Goal: Task Accomplishment & Management: Use online tool/utility

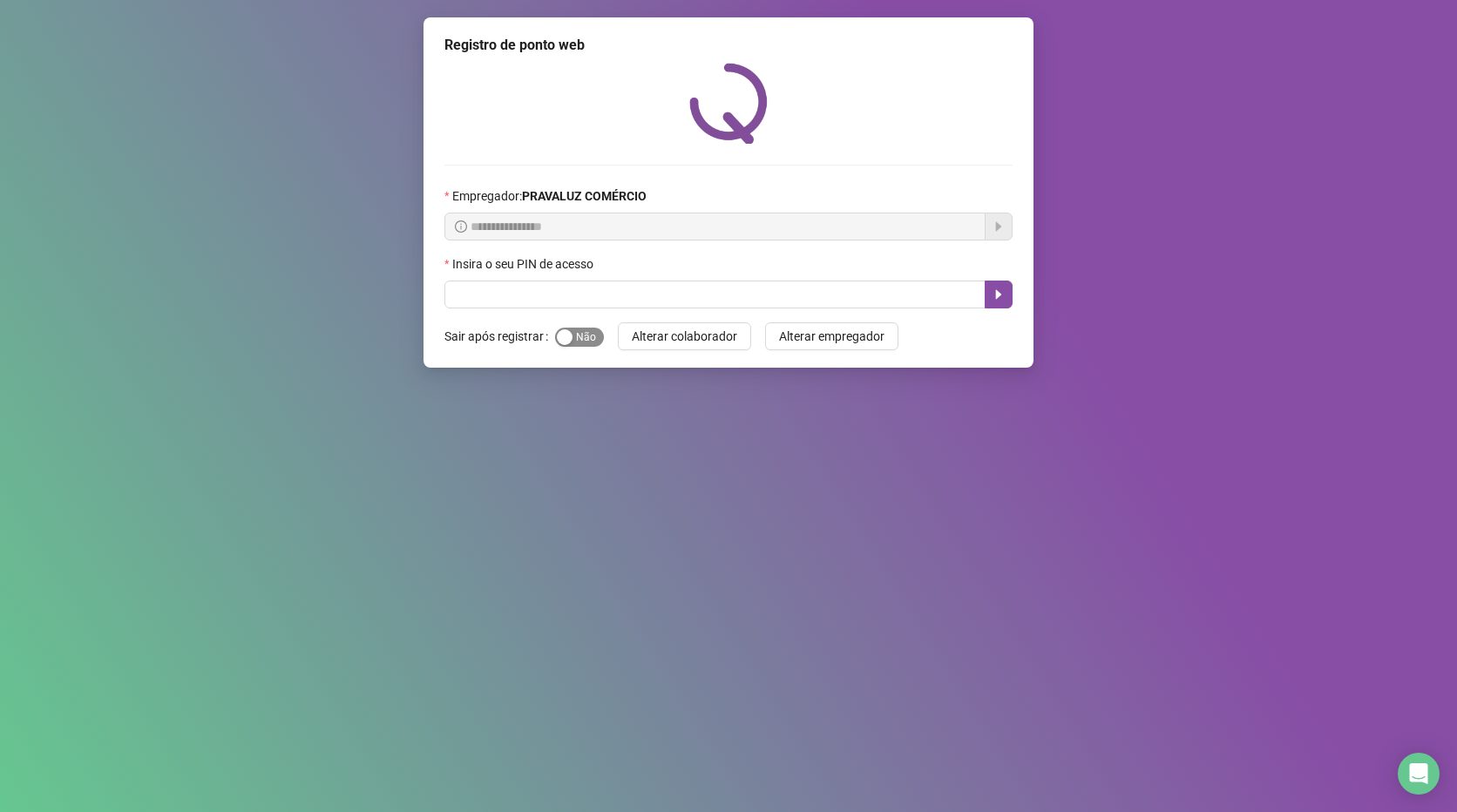
click at [580, 333] on span "Sim Não" at bounding box center [579, 337] width 49 height 19
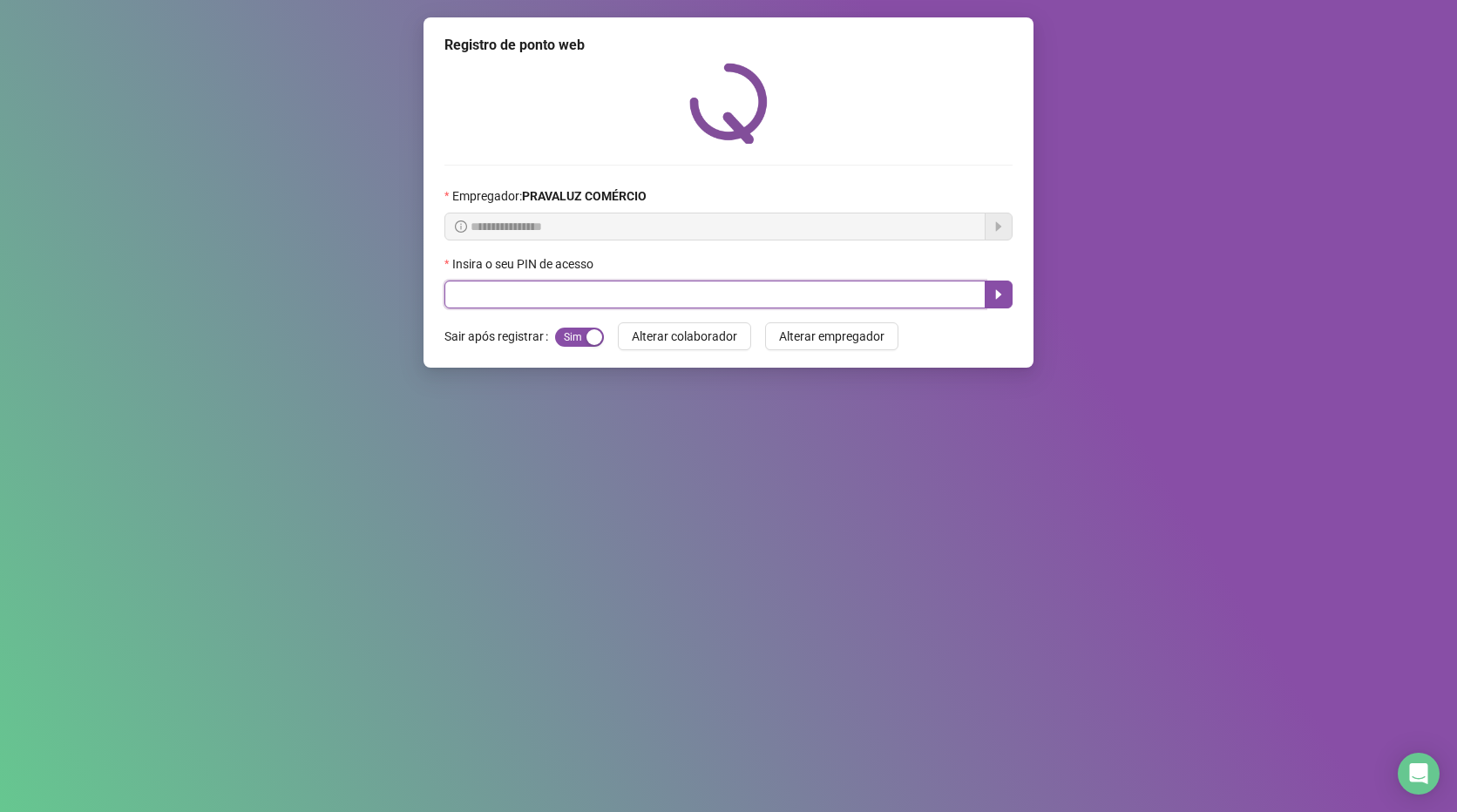
click at [506, 296] on input "text" at bounding box center [715, 294] width 541 height 28
type input "*****"
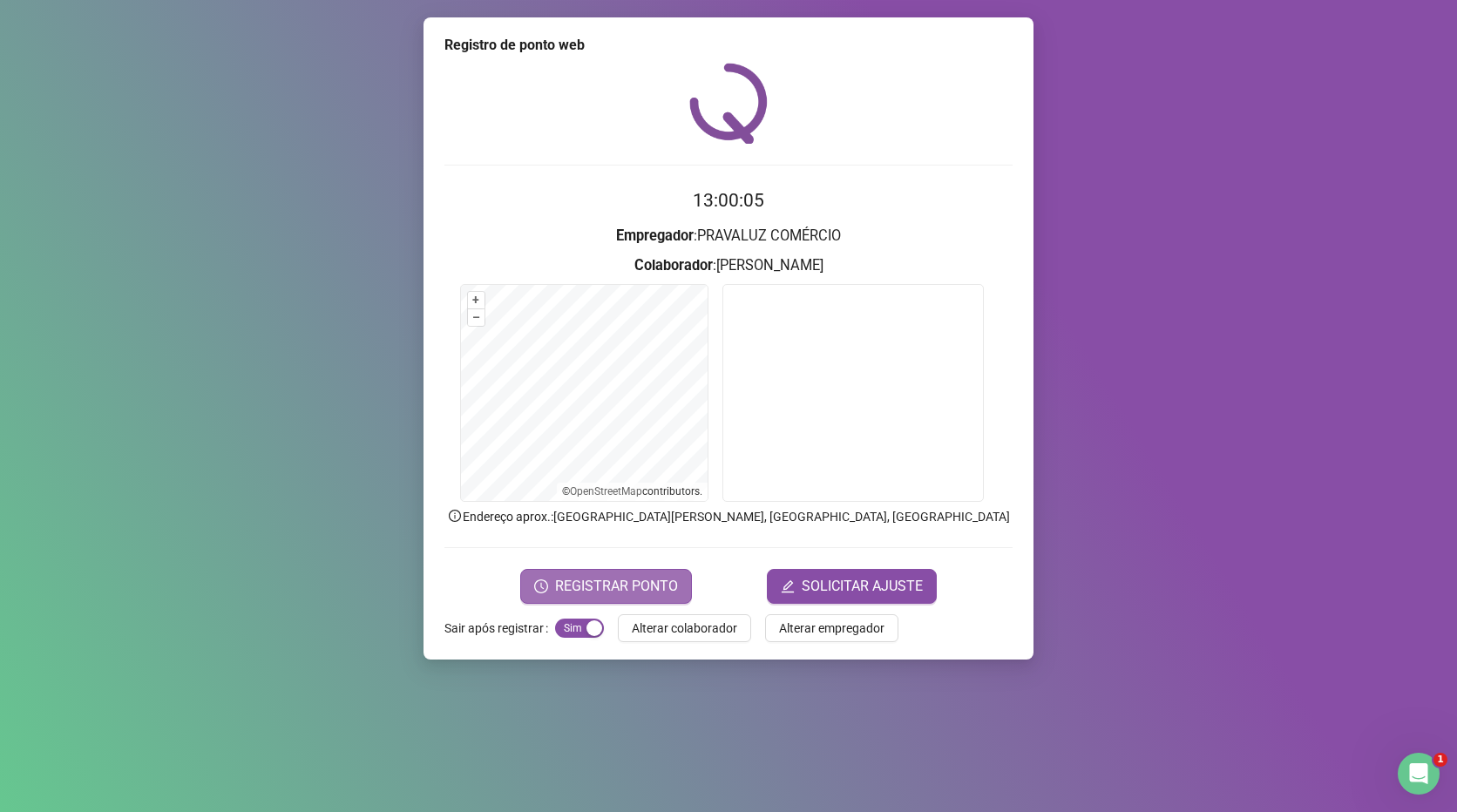
click at [623, 588] on span "REGISTRAR PONTO" at bounding box center [616, 586] width 122 height 21
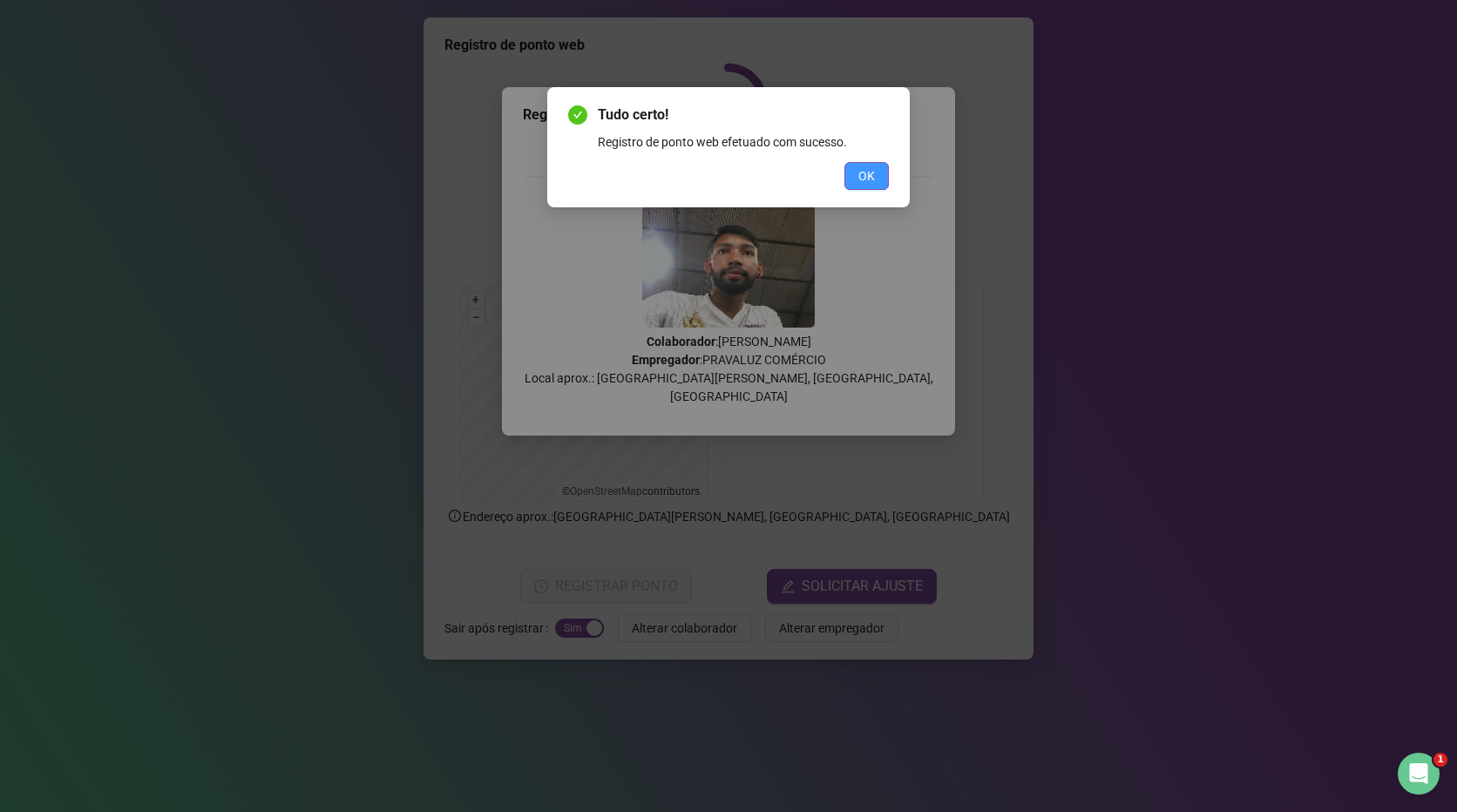
click at [881, 166] on button "OK" at bounding box center [867, 176] width 45 height 28
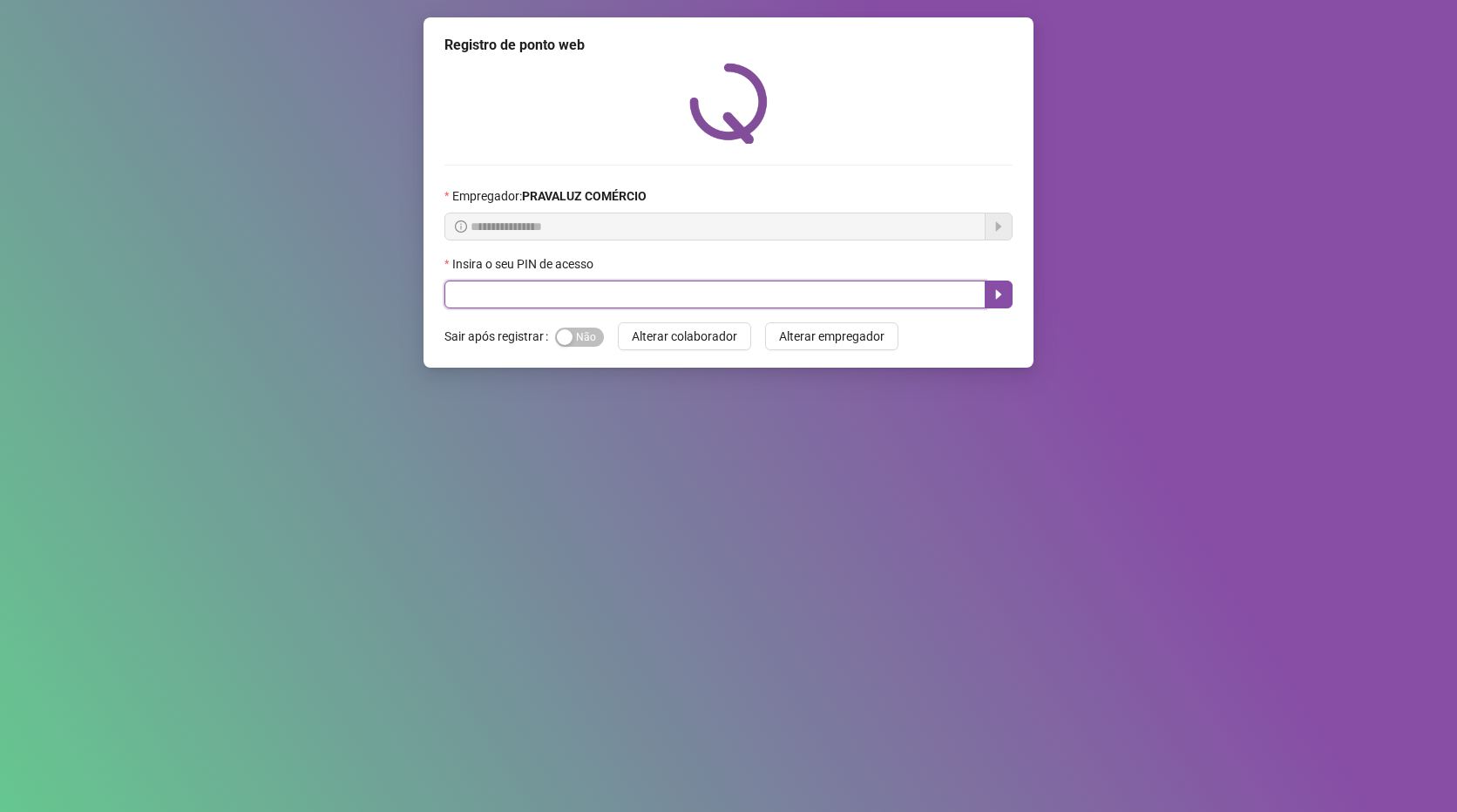
click at [586, 301] on input "text" at bounding box center [715, 294] width 541 height 28
type input "*****"
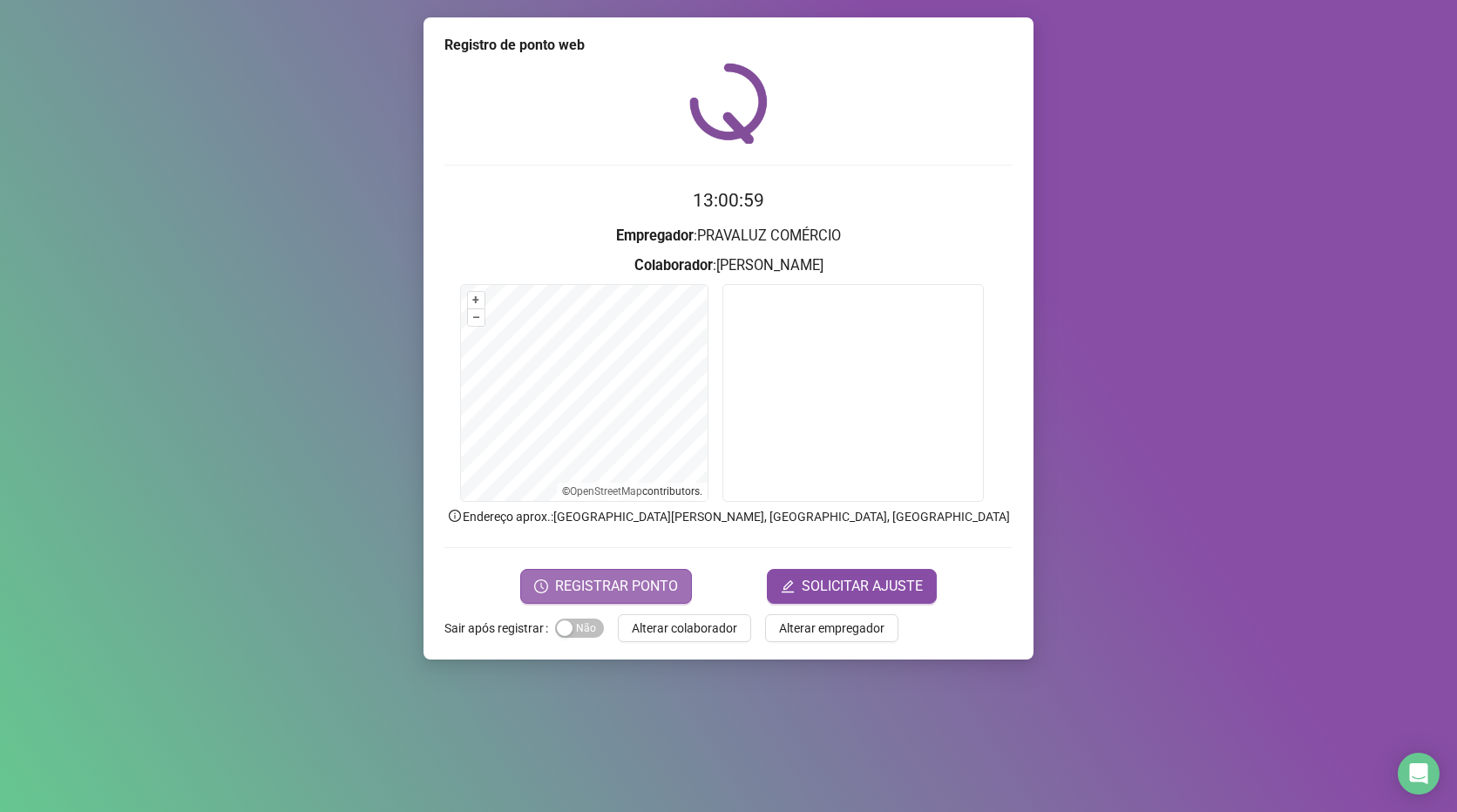
click at [609, 581] on span "REGISTRAR PONTO" at bounding box center [616, 586] width 122 height 21
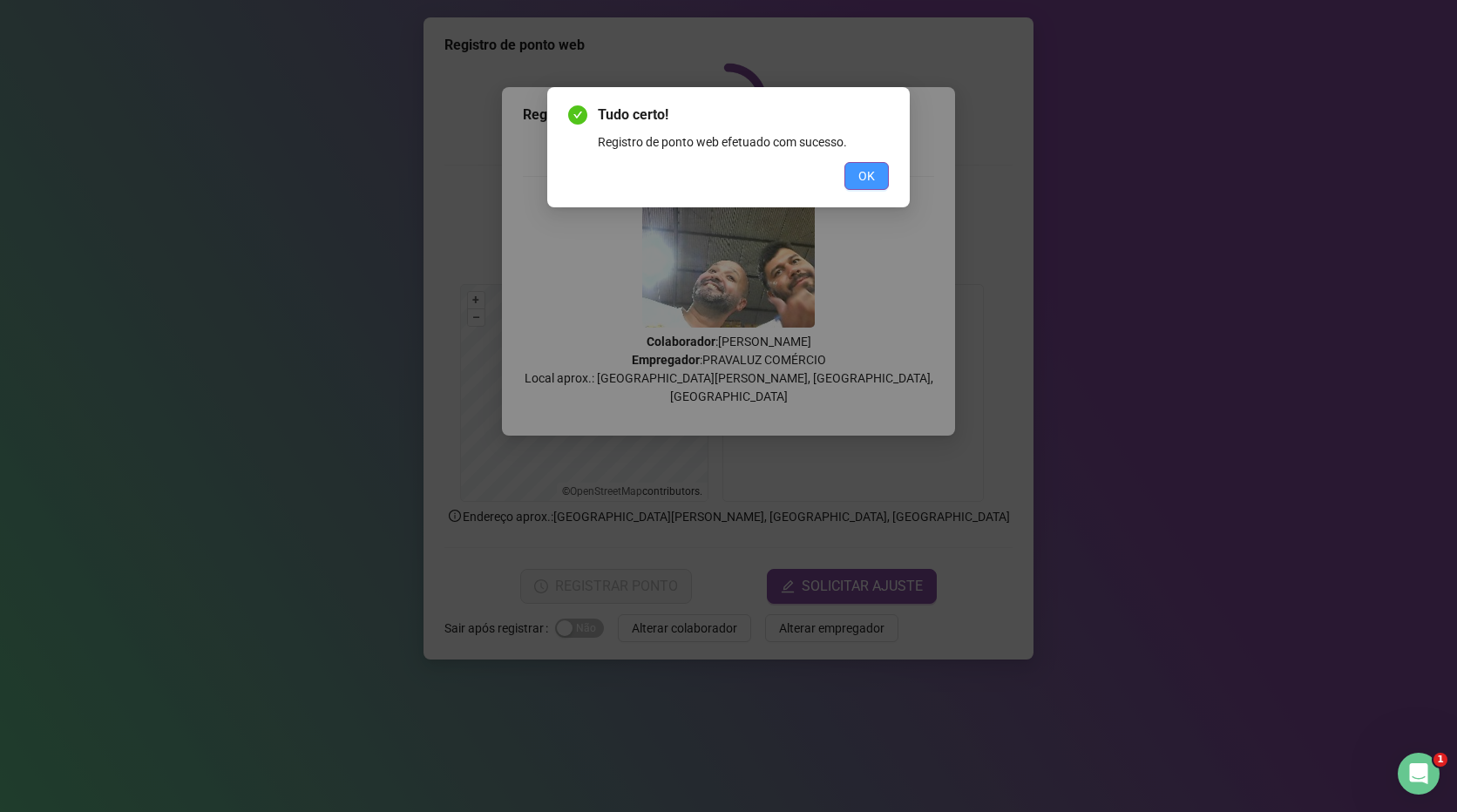
click at [867, 186] on button "OK" at bounding box center [867, 176] width 45 height 28
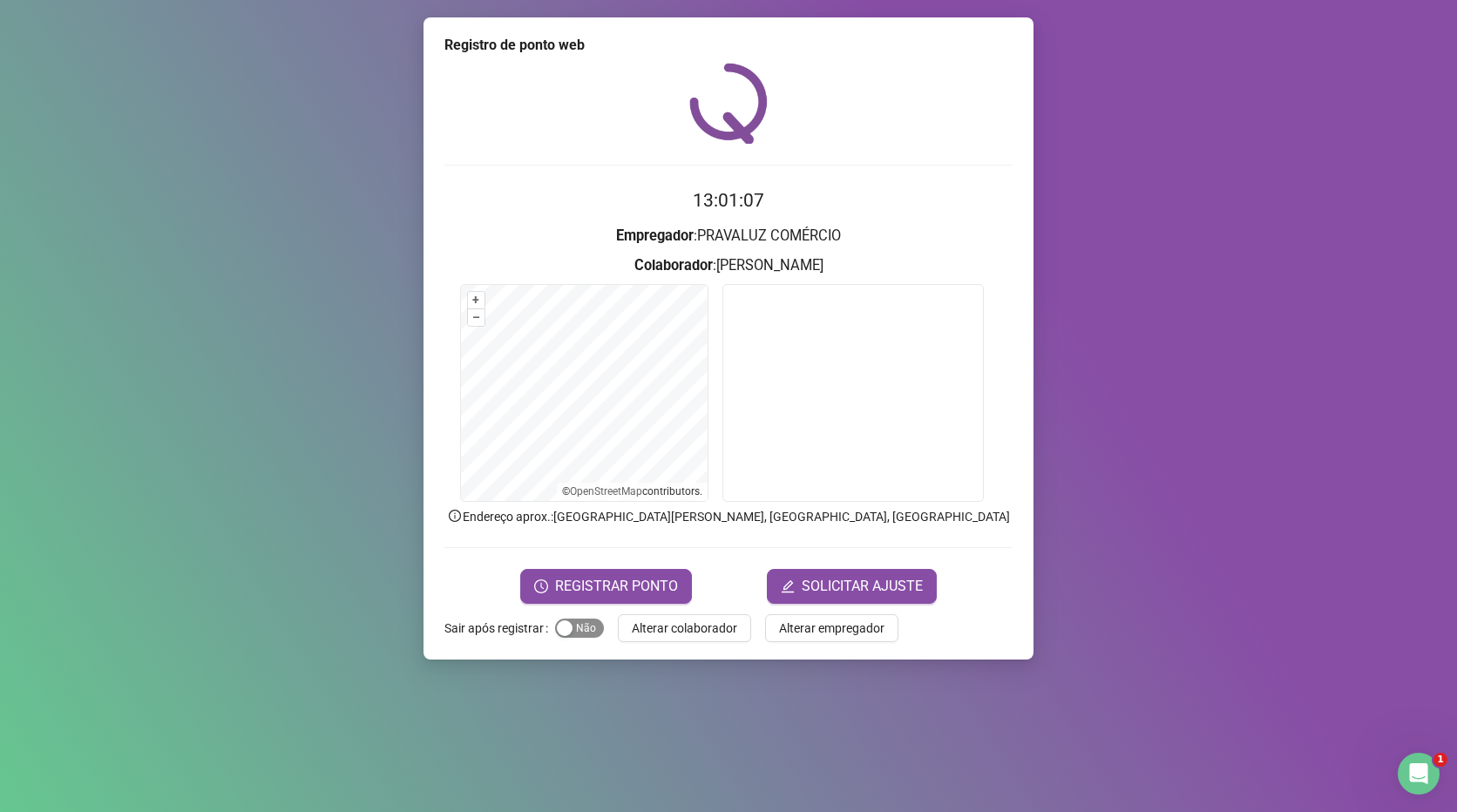
click at [576, 623] on span "Sim Não" at bounding box center [579, 628] width 49 height 19
click at [680, 625] on span "Alterar colaborador" at bounding box center [685, 628] width 106 height 19
